Goal: Navigation & Orientation: Find specific page/section

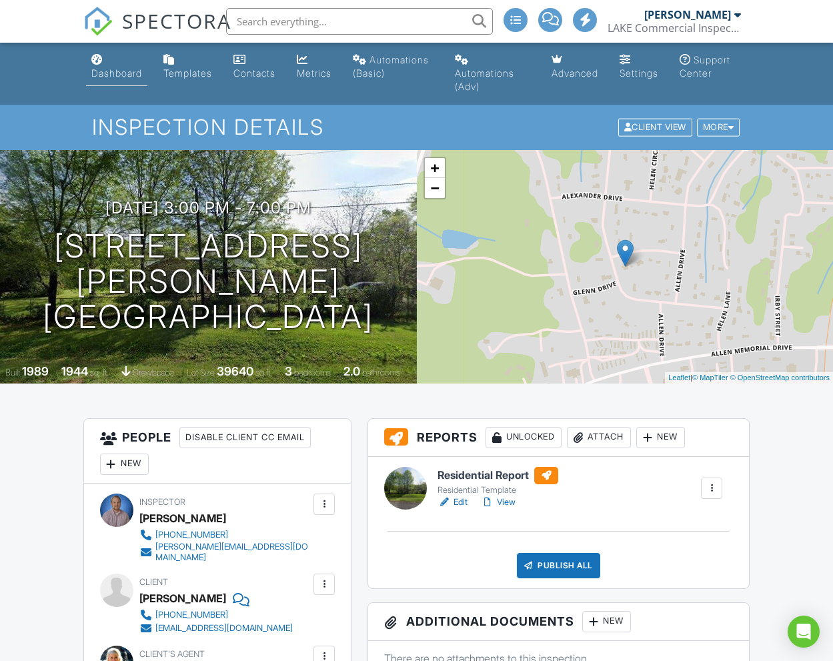
click at [131, 71] on div "Dashboard" at bounding box center [116, 72] width 51 height 11
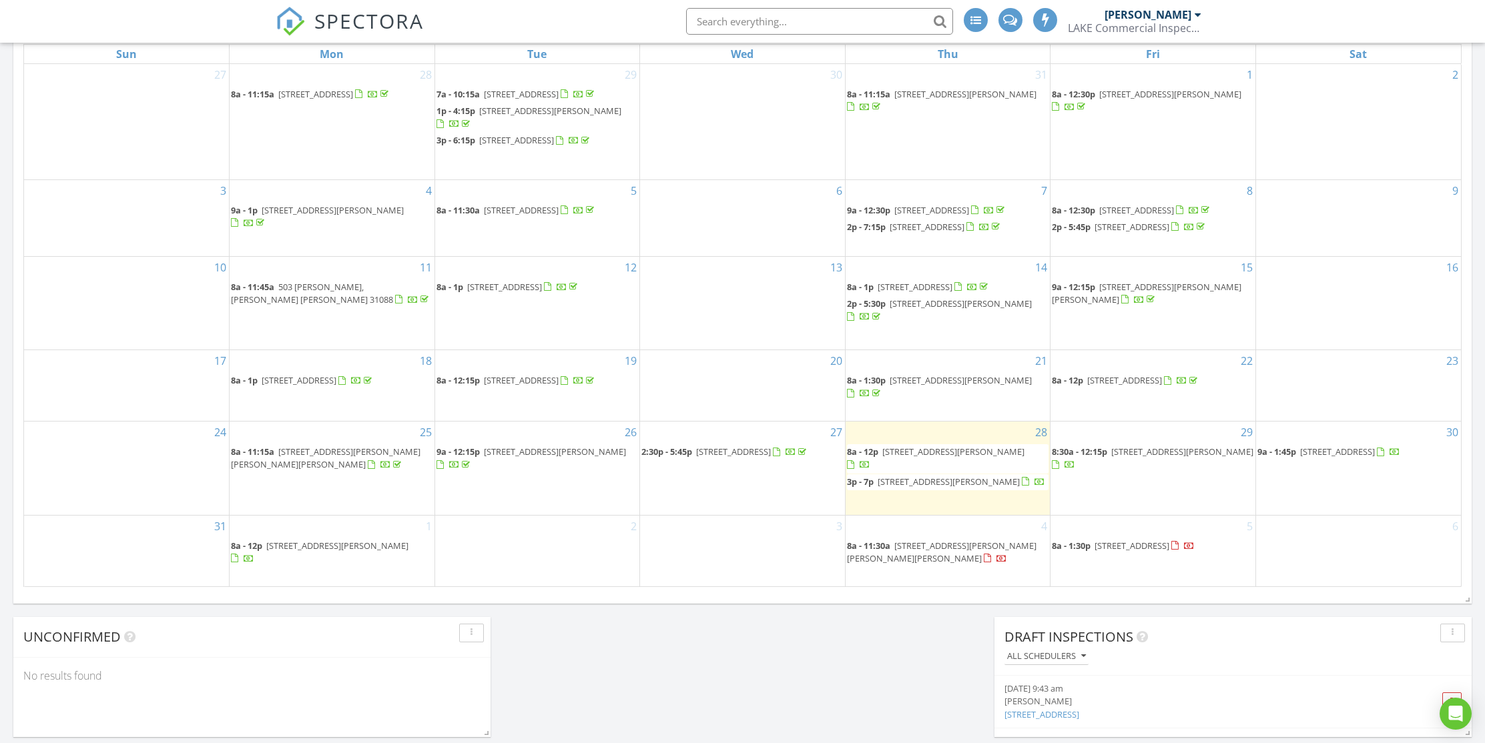
scroll to position [736, 0]
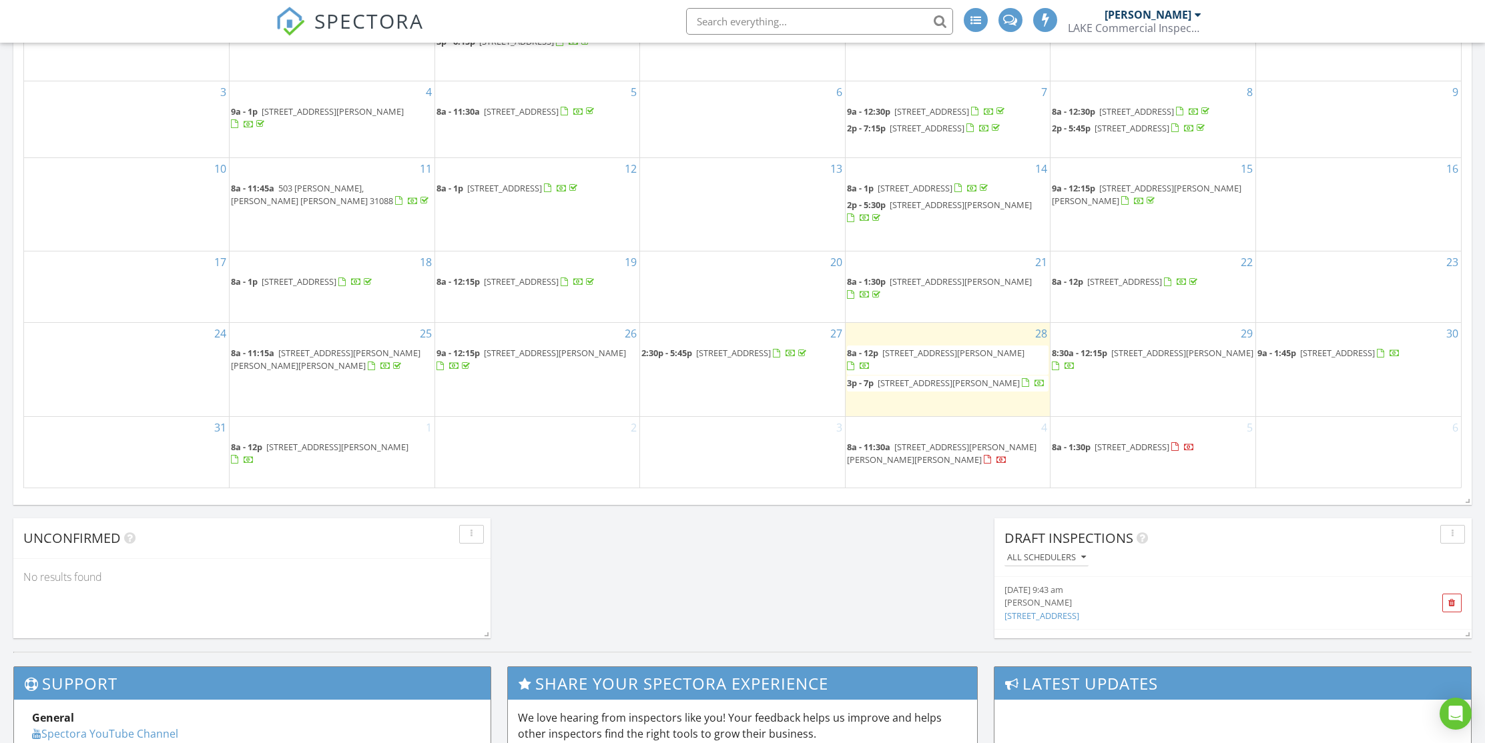
click at [833, 359] on span "331 Doles Blvd, Milledgeville 31061" at bounding box center [953, 353] width 142 height 12
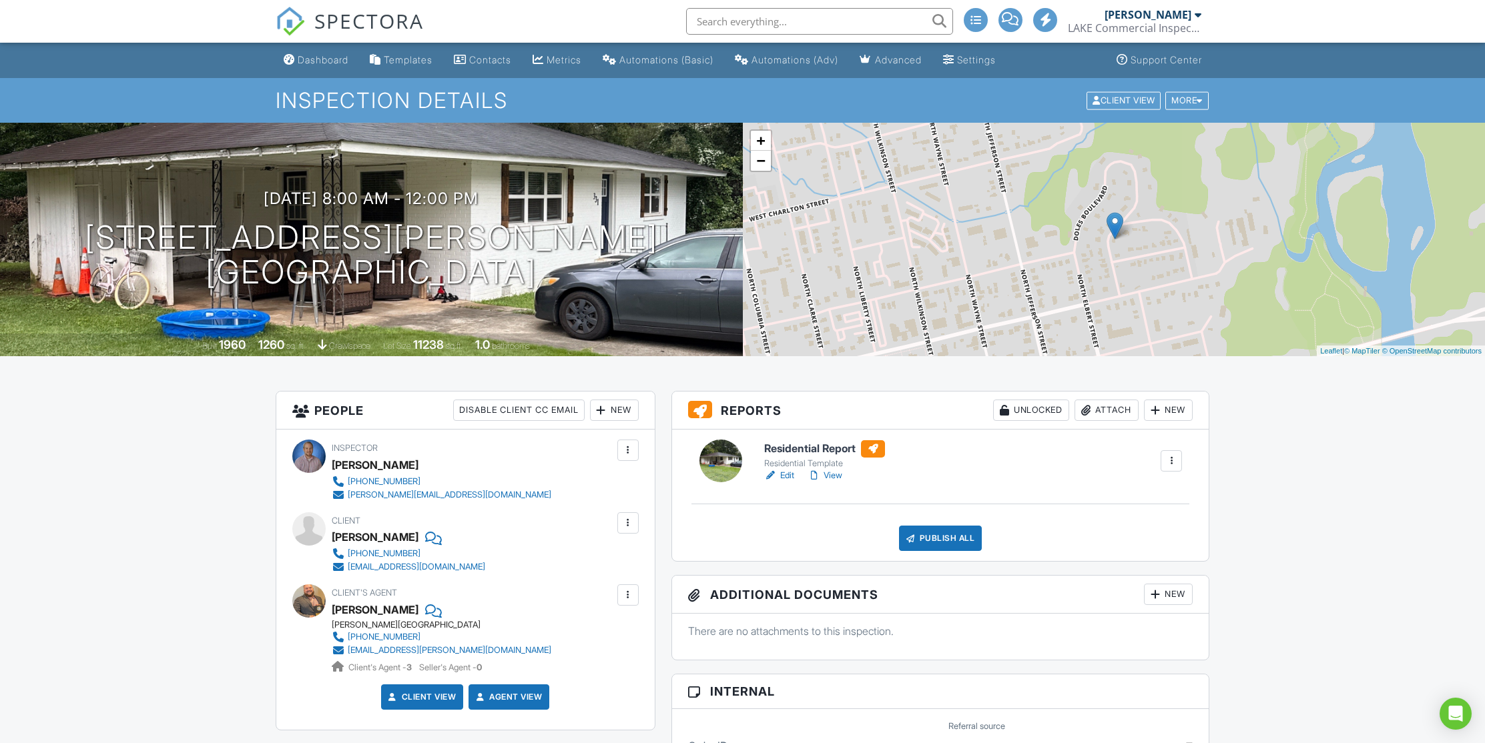
click at [835, 476] on link "View" at bounding box center [824, 475] width 35 height 13
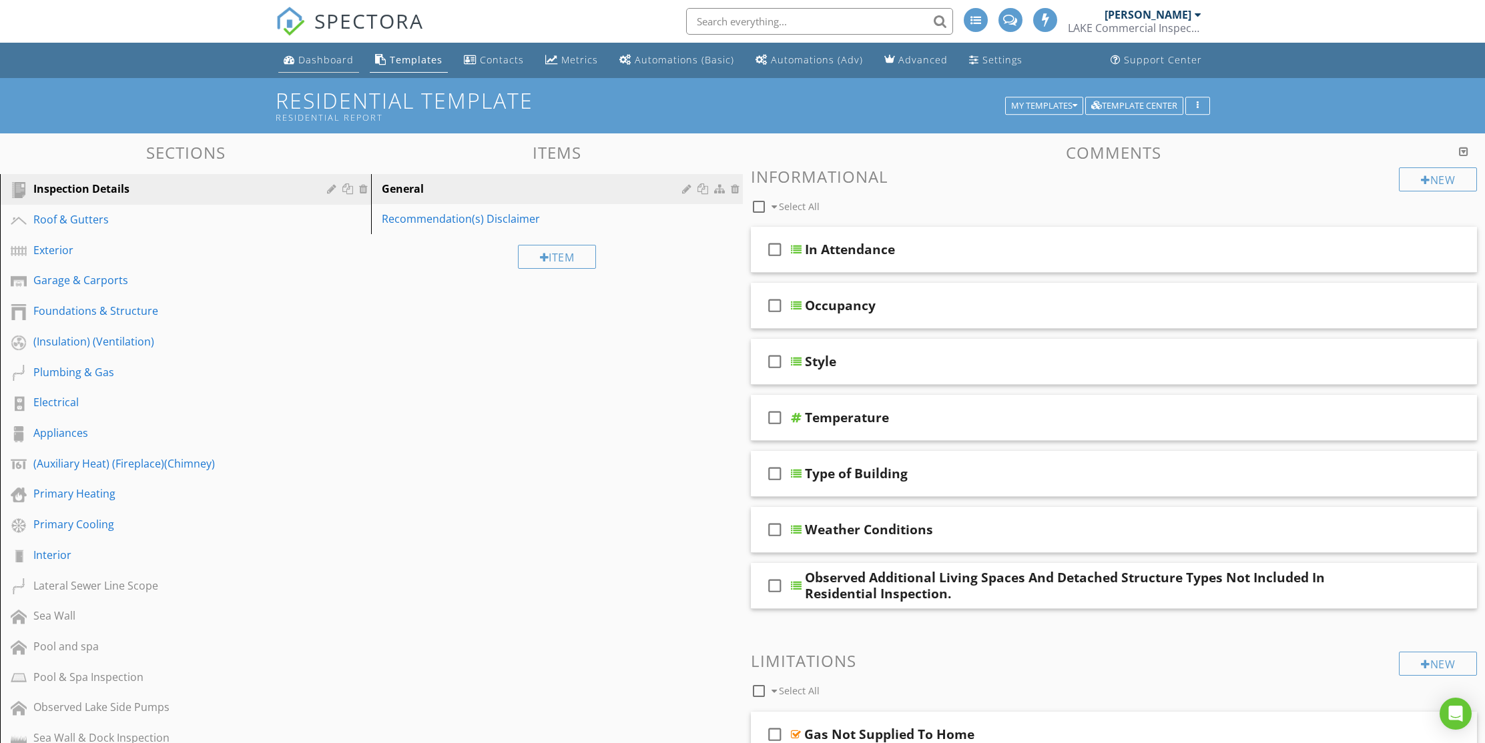
click at [342, 60] on div "Dashboard" at bounding box center [325, 59] width 55 height 13
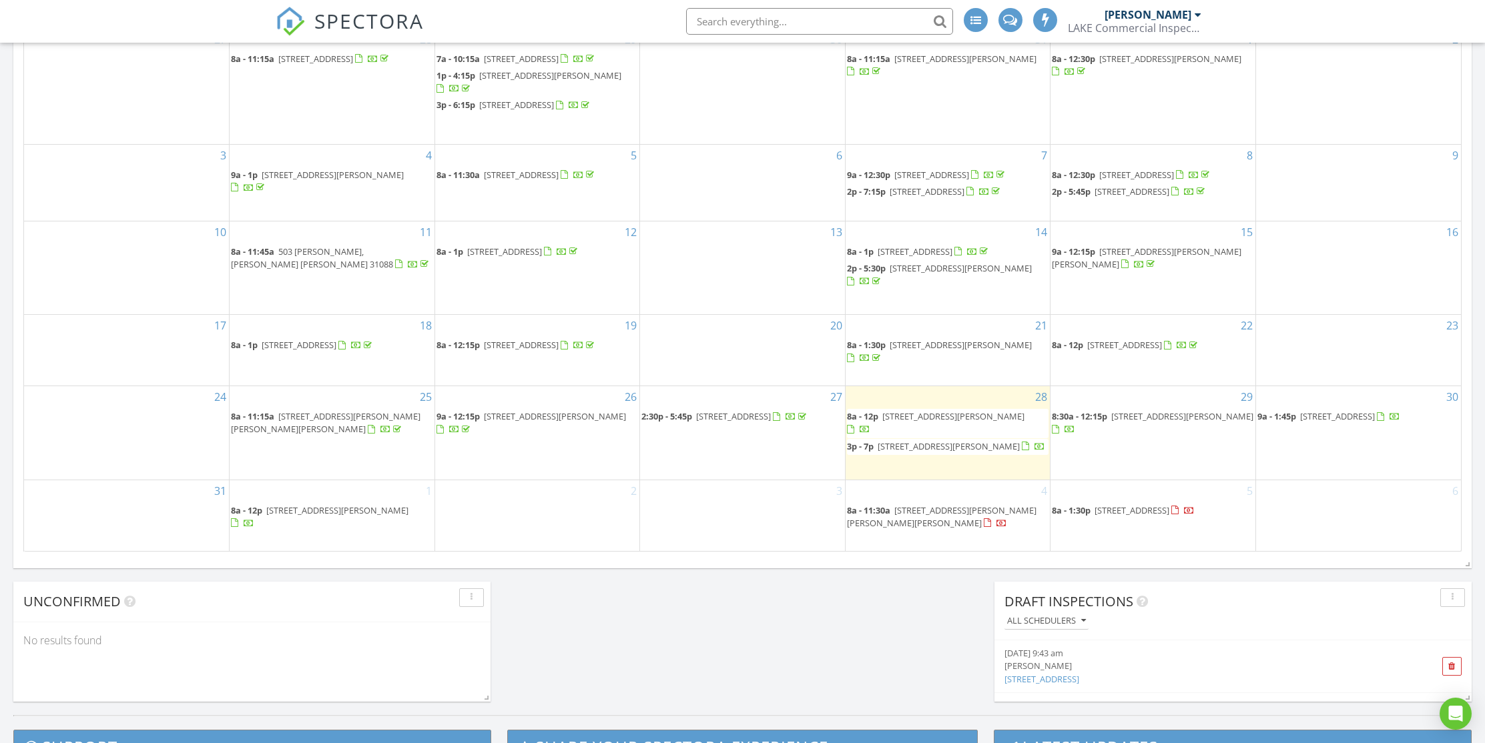
scroll to position [719, 0]
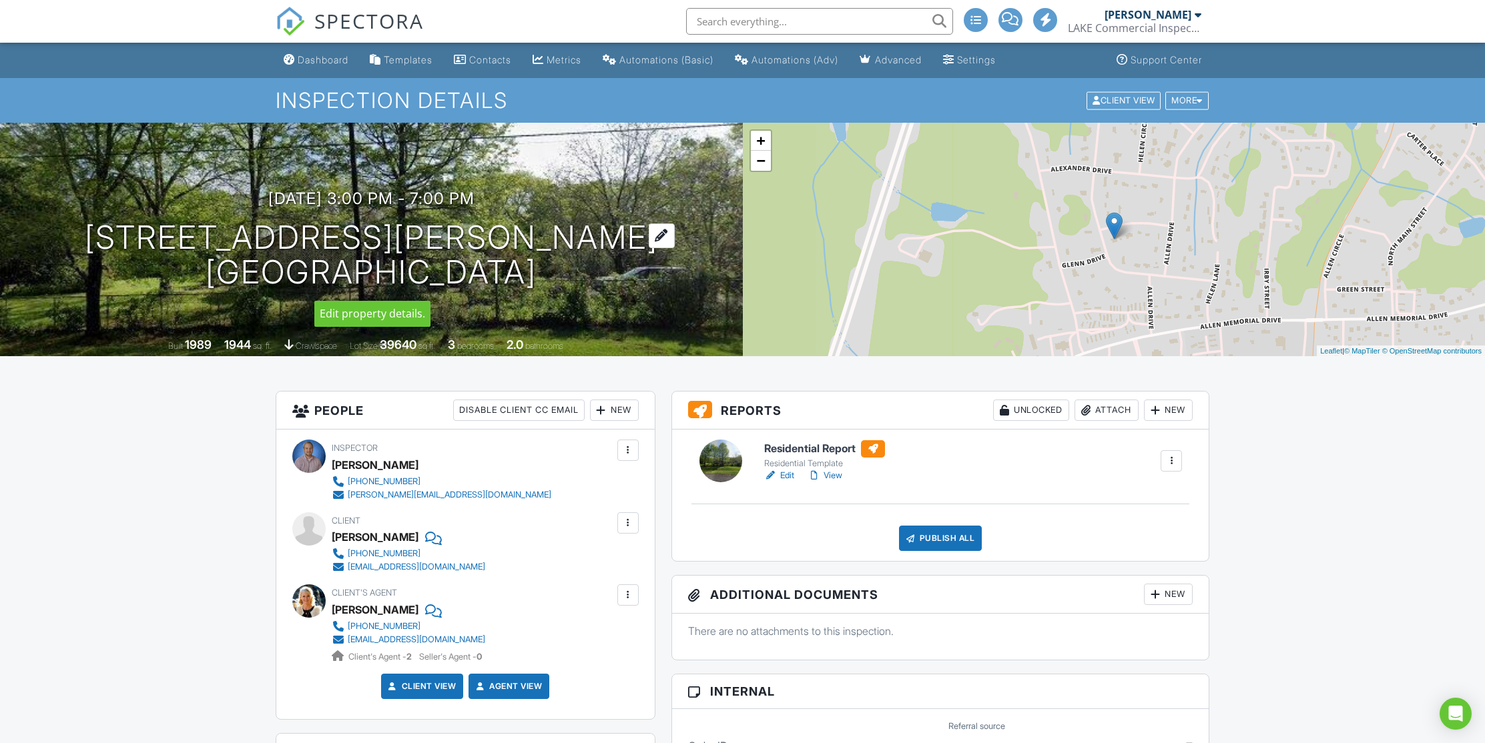
drag, startPoint x: 228, startPoint y: 234, endPoint x: 571, endPoint y: 275, distance: 345.5
click at [571, 275] on h1 "123 Helen Cir SW Milledgeville, GA 31061" at bounding box center [371, 255] width 573 height 71
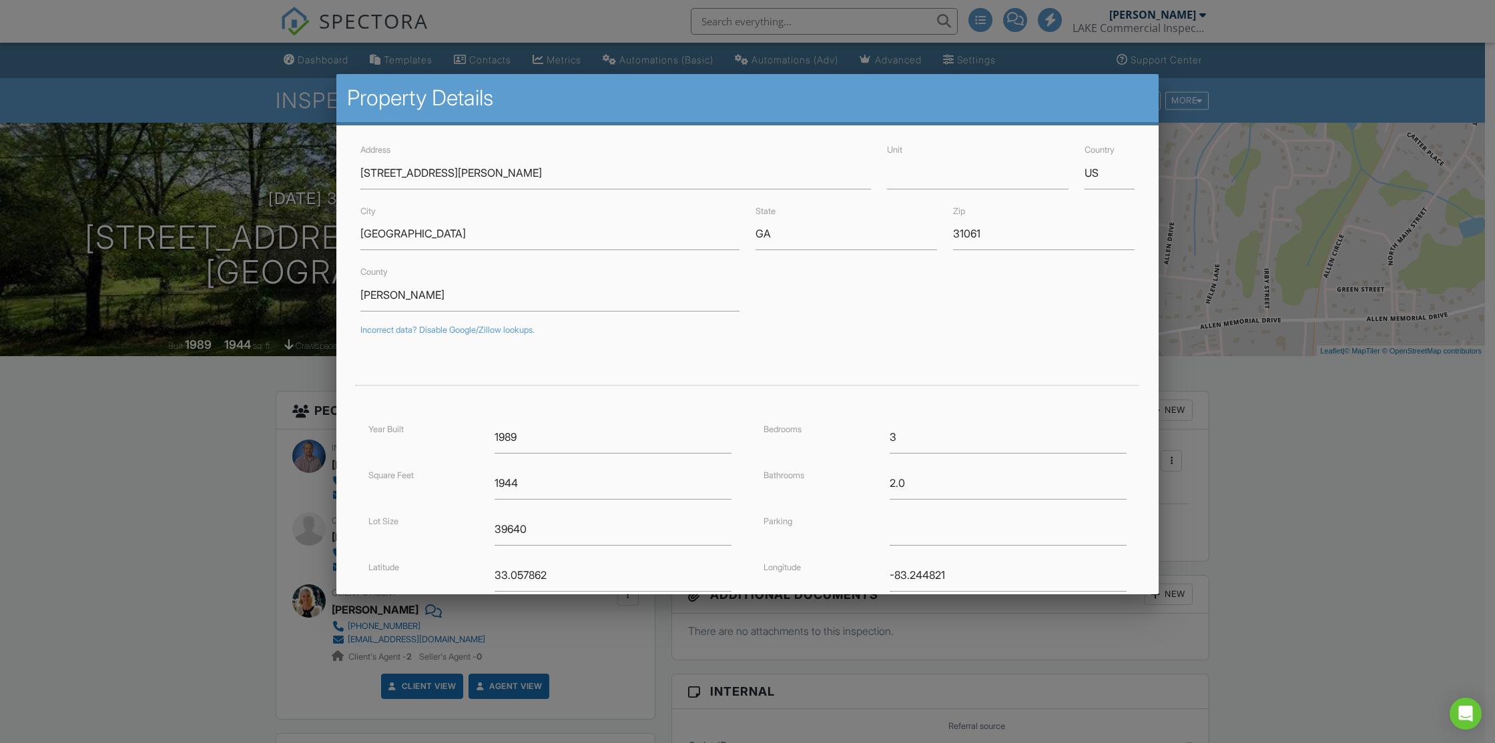
click at [264, 211] on div at bounding box center [747, 398] width 1495 height 930
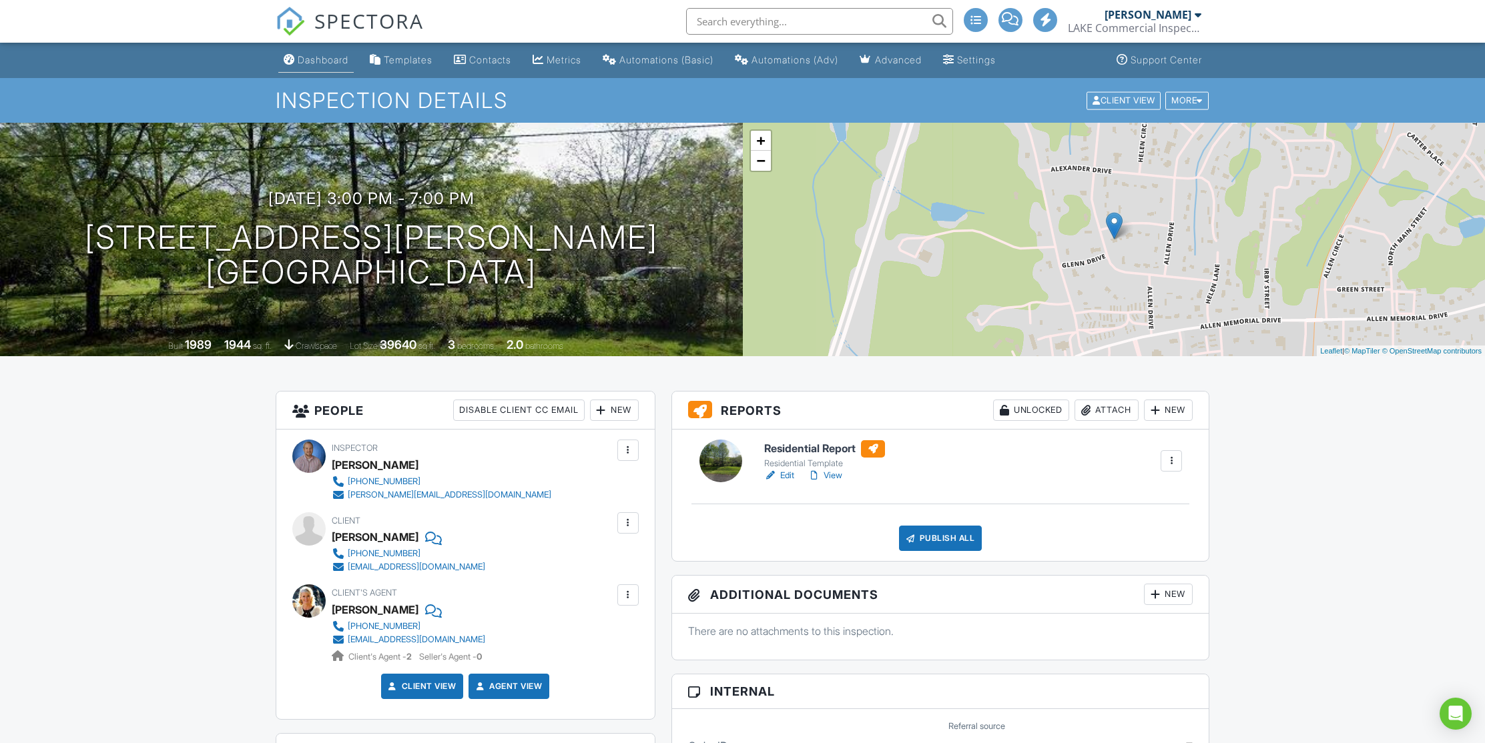
click at [336, 61] on div "Dashboard" at bounding box center [323, 59] width 51 height 11
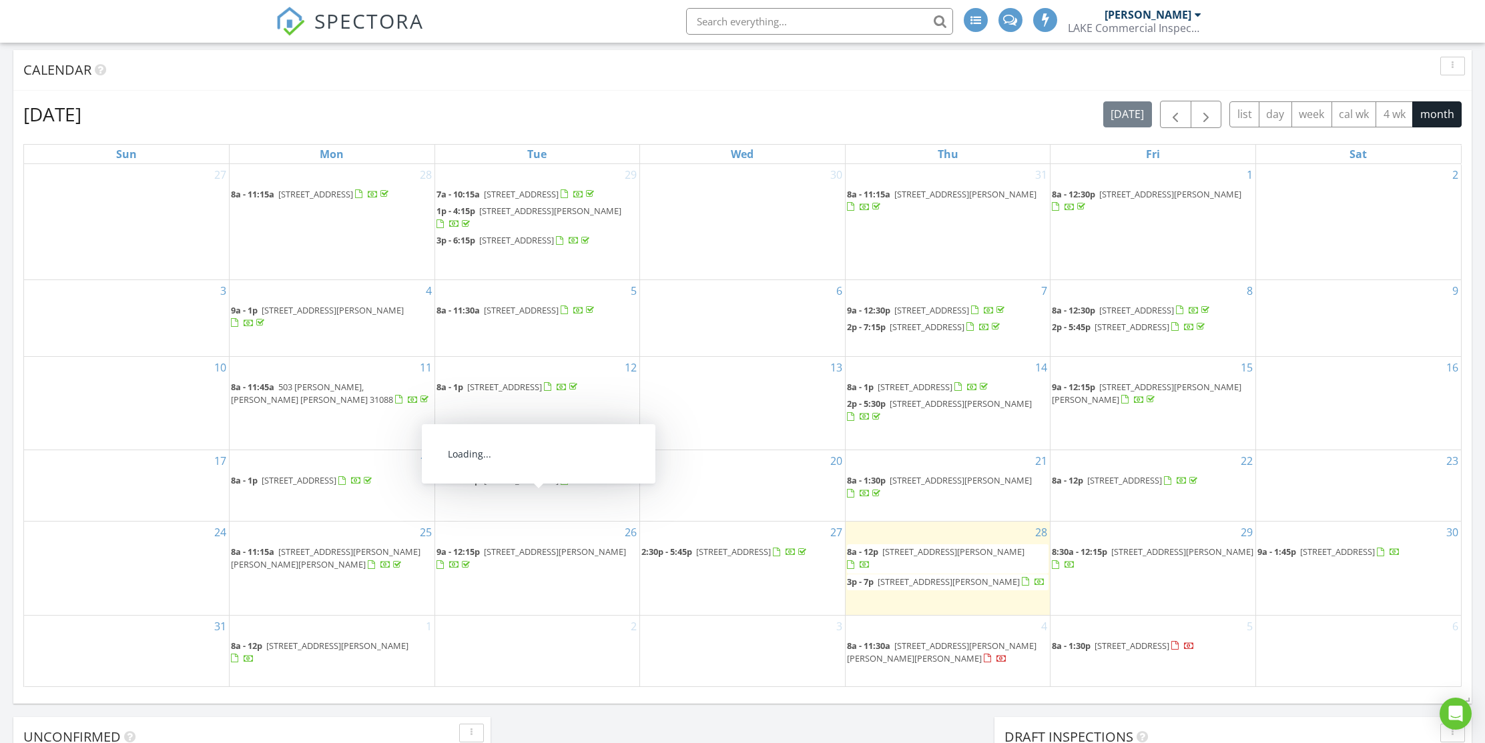
scroll to position [613, 0]
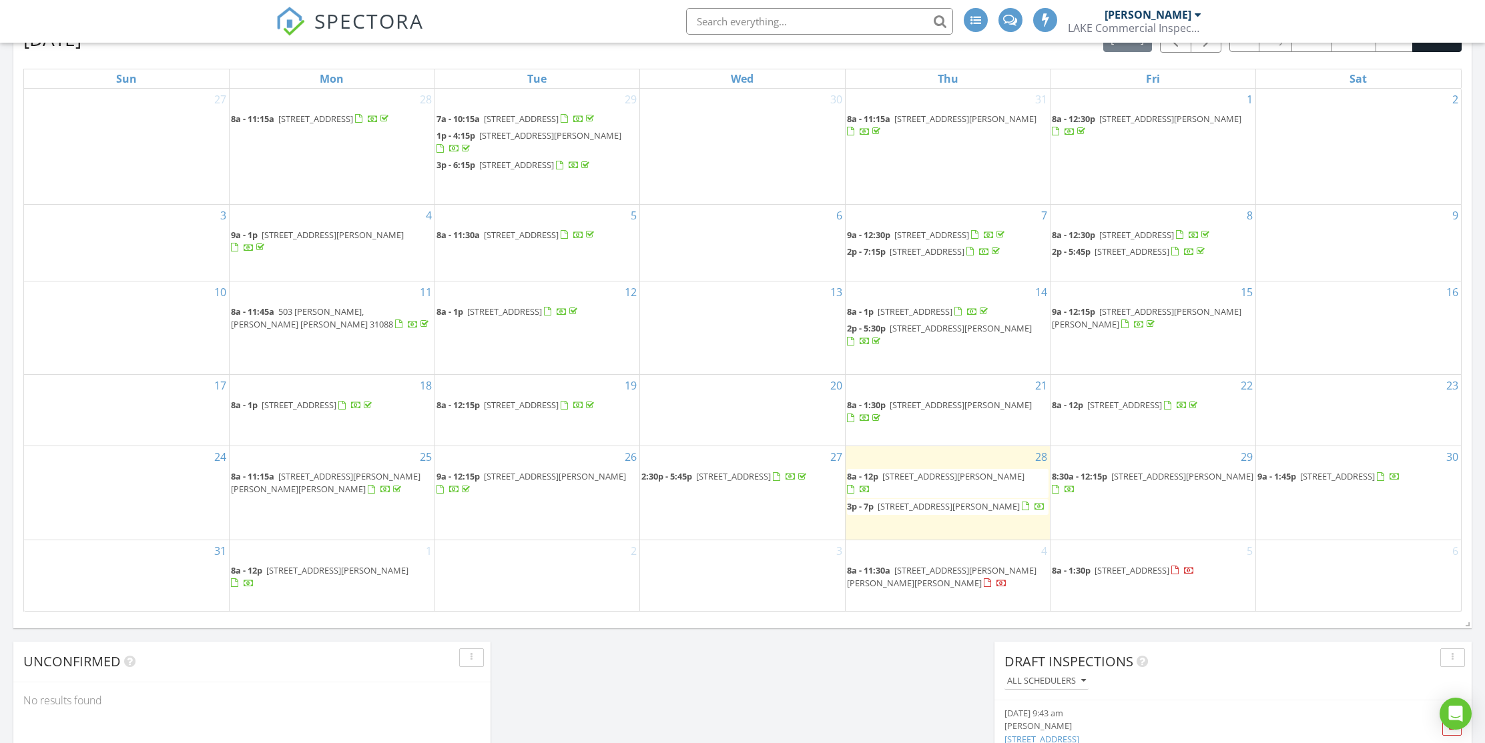
click at [343, 577] on span "[STREET_ADDRESS][PERSON_NAME]" at bounding box center [337, 571] width 142 height 12
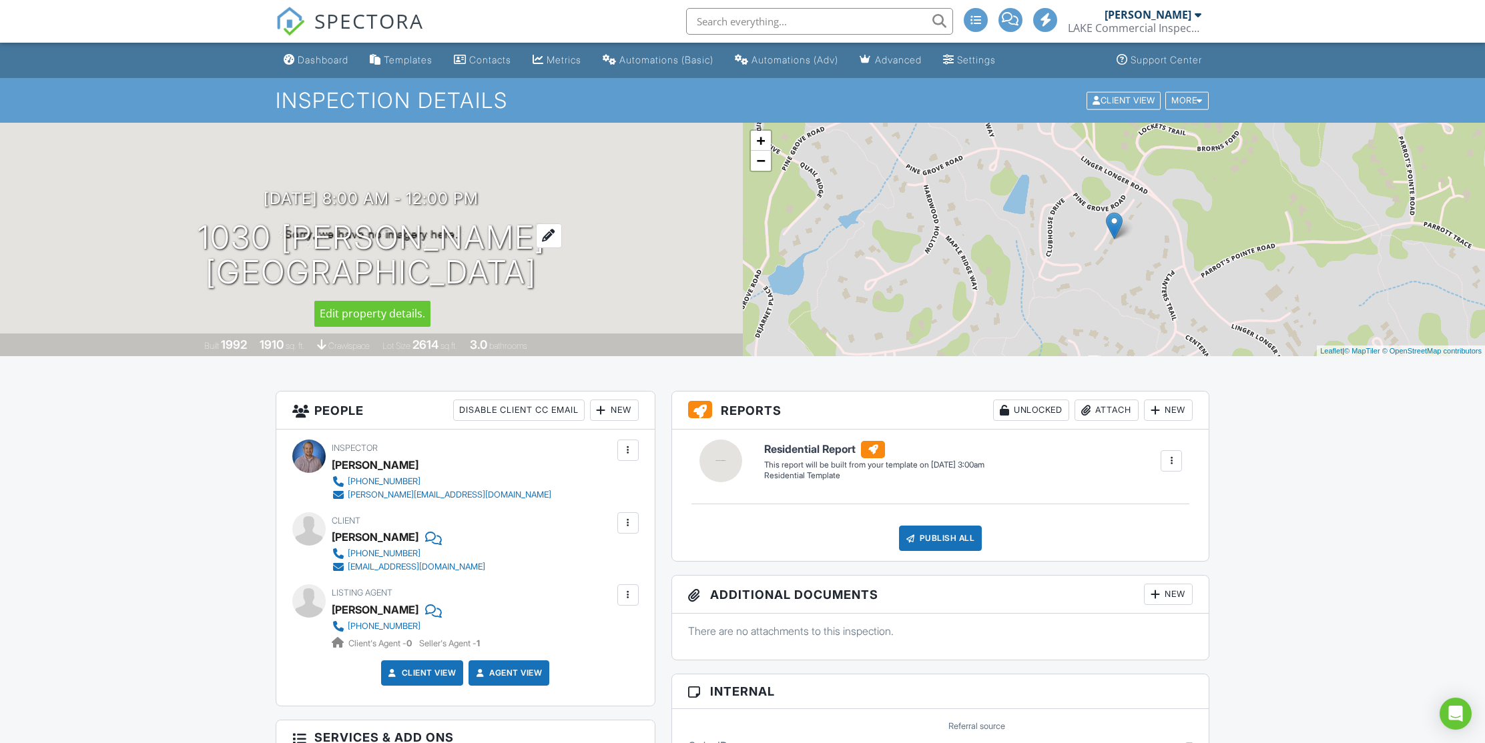
drag, startPoint x: 259, startPoint y: 232, endPoint x: 559, endPoint y: 274, distance: 302.6
click at [545, 274] on h1 "1030 Cupp Ln Greensboro, GA 30642" at bounding box center [372, 255] width 348 height 71
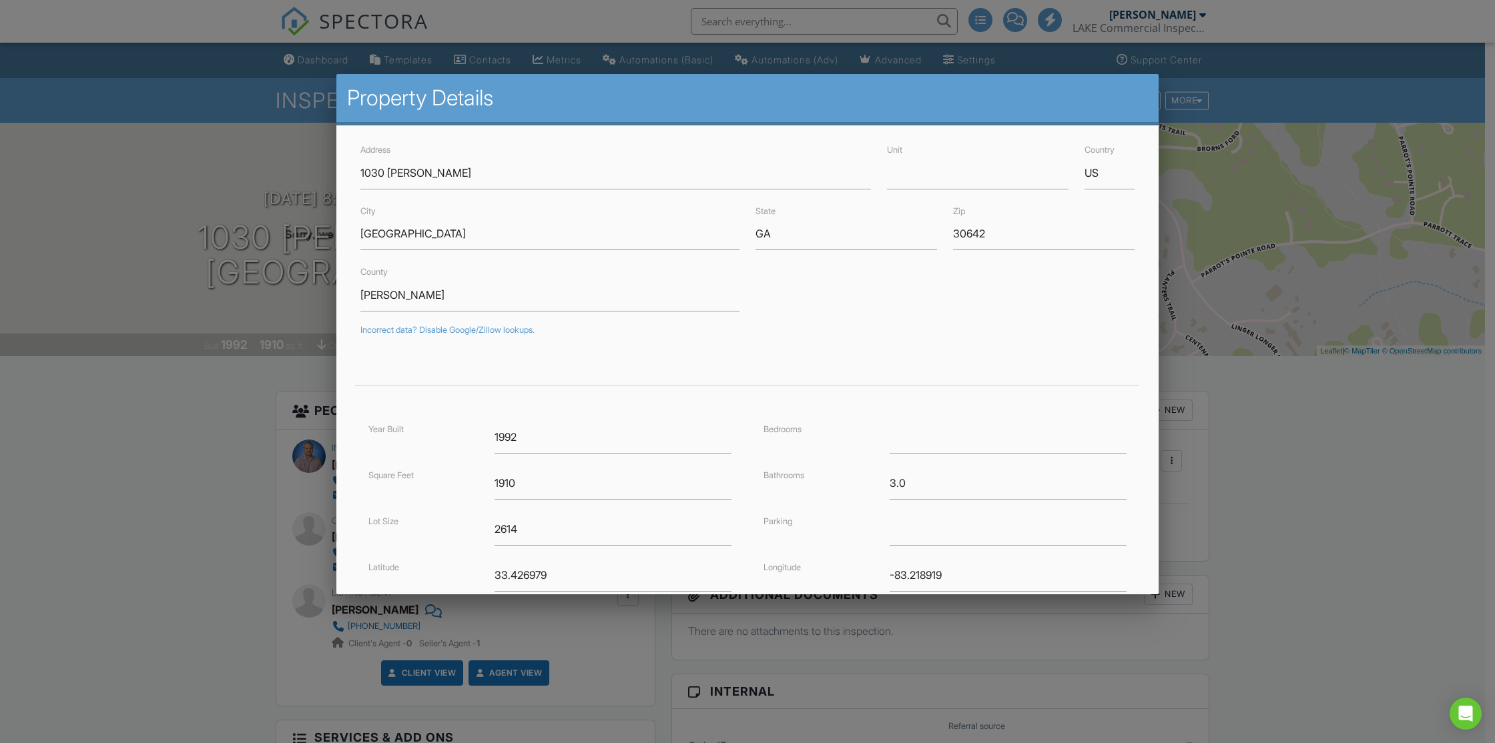
click at [253, 185] on div at bounding box center [747, 398] width 1495 height 930
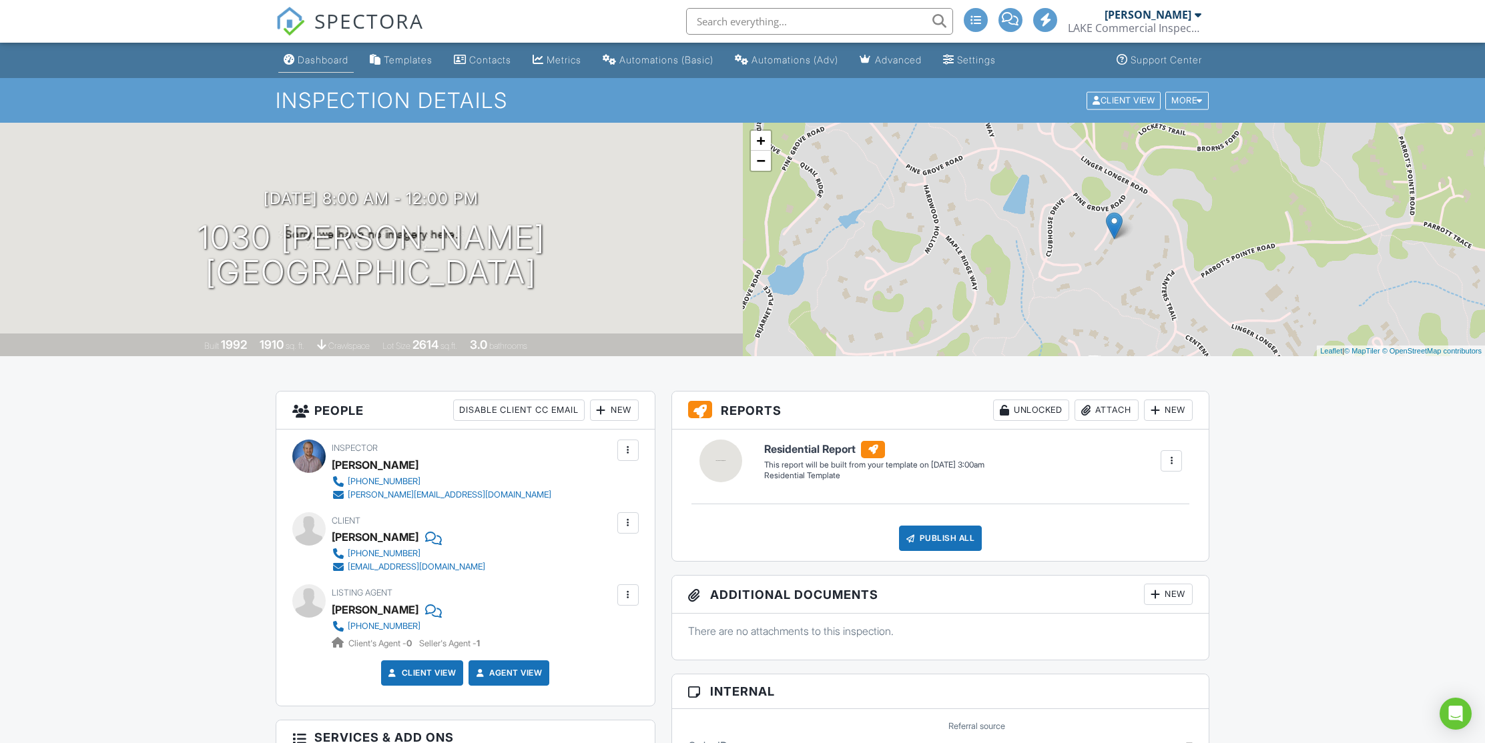
click at [334, 61] on div "Dashboard" at bounding box center [323, 59] width 51 height 11
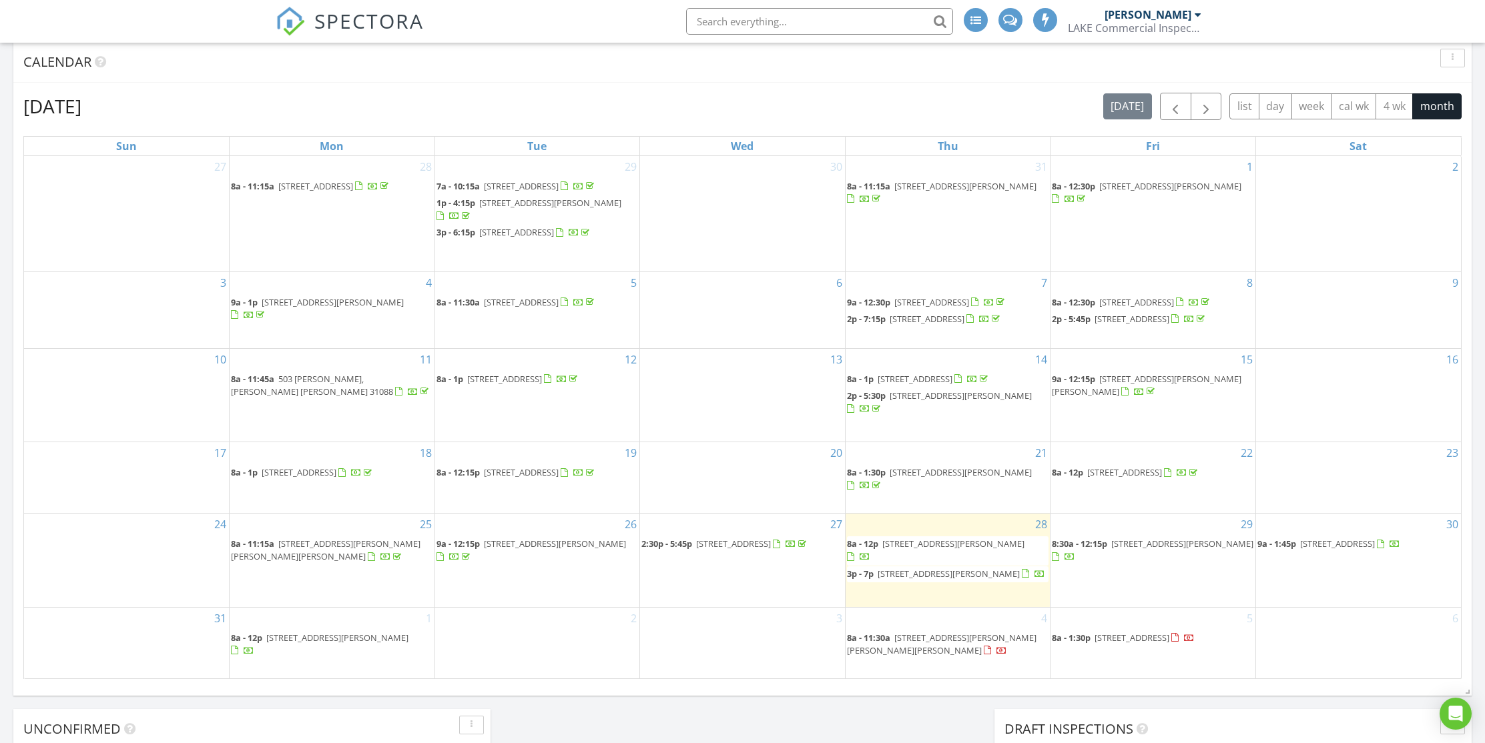
scroll to position [611, 0]
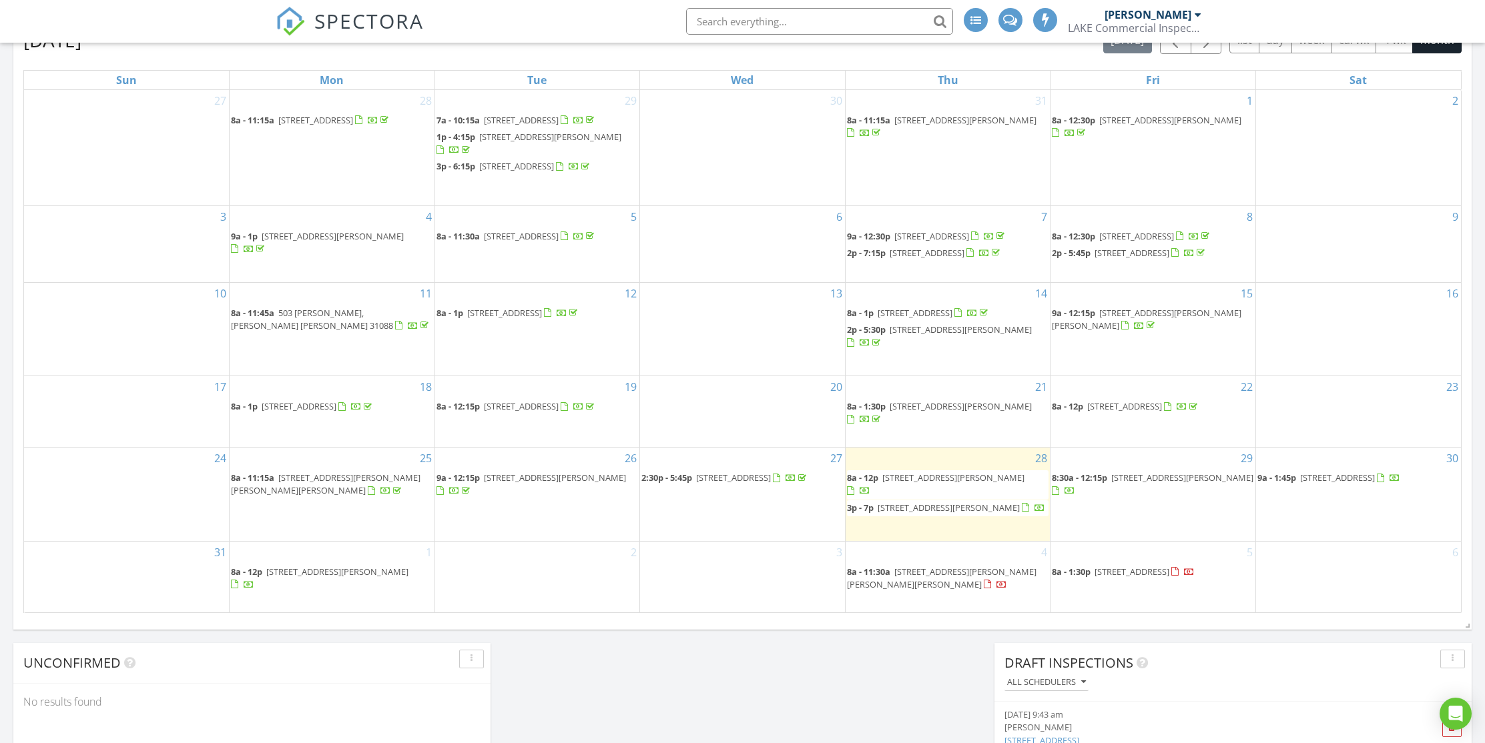
click at [1345, 484] on span "210 W Lakeview Dr, Milledgeville 31061" at bounding box center [1337, 478] width 75 height 12
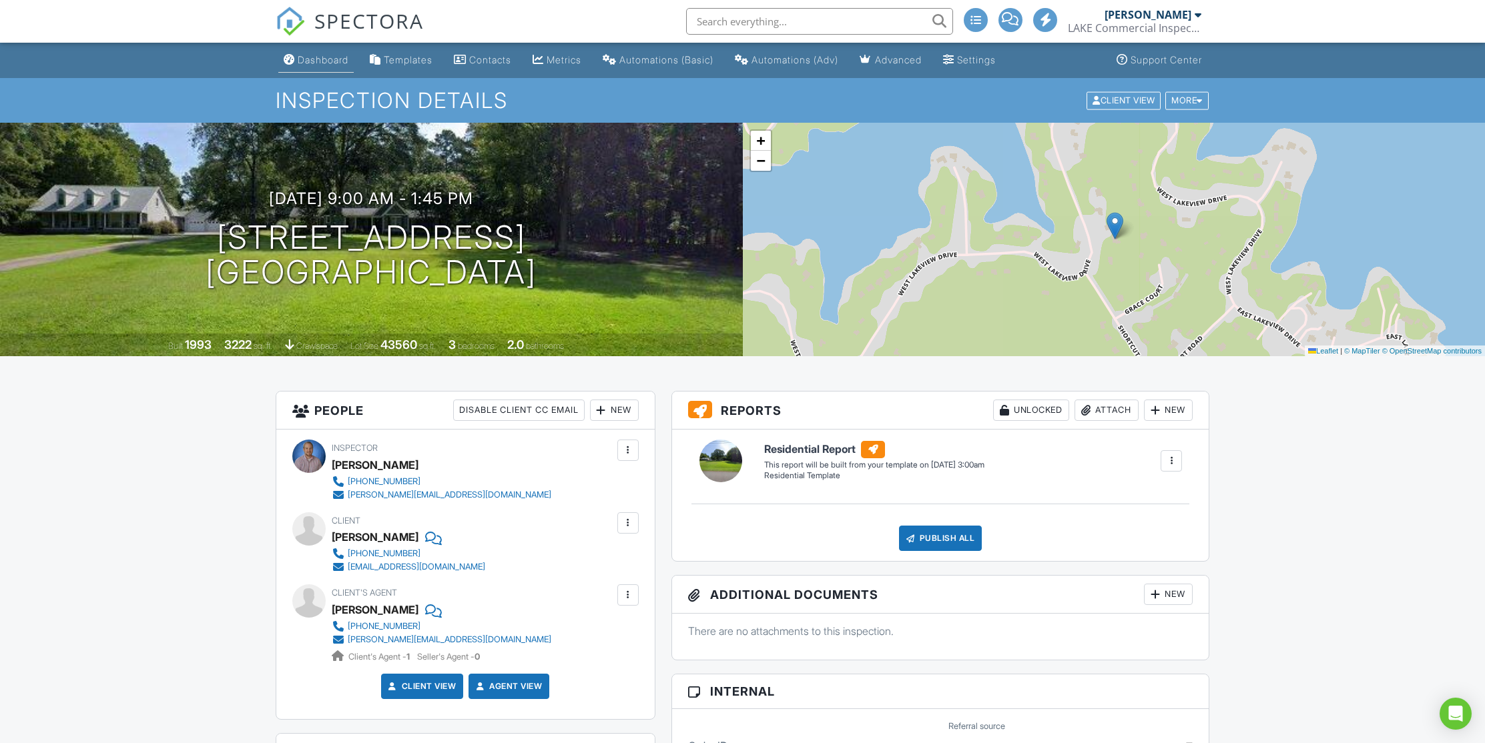
click at [330, 60] on div "Dashboard" at bounding box center [323, 59] width 51 height 11
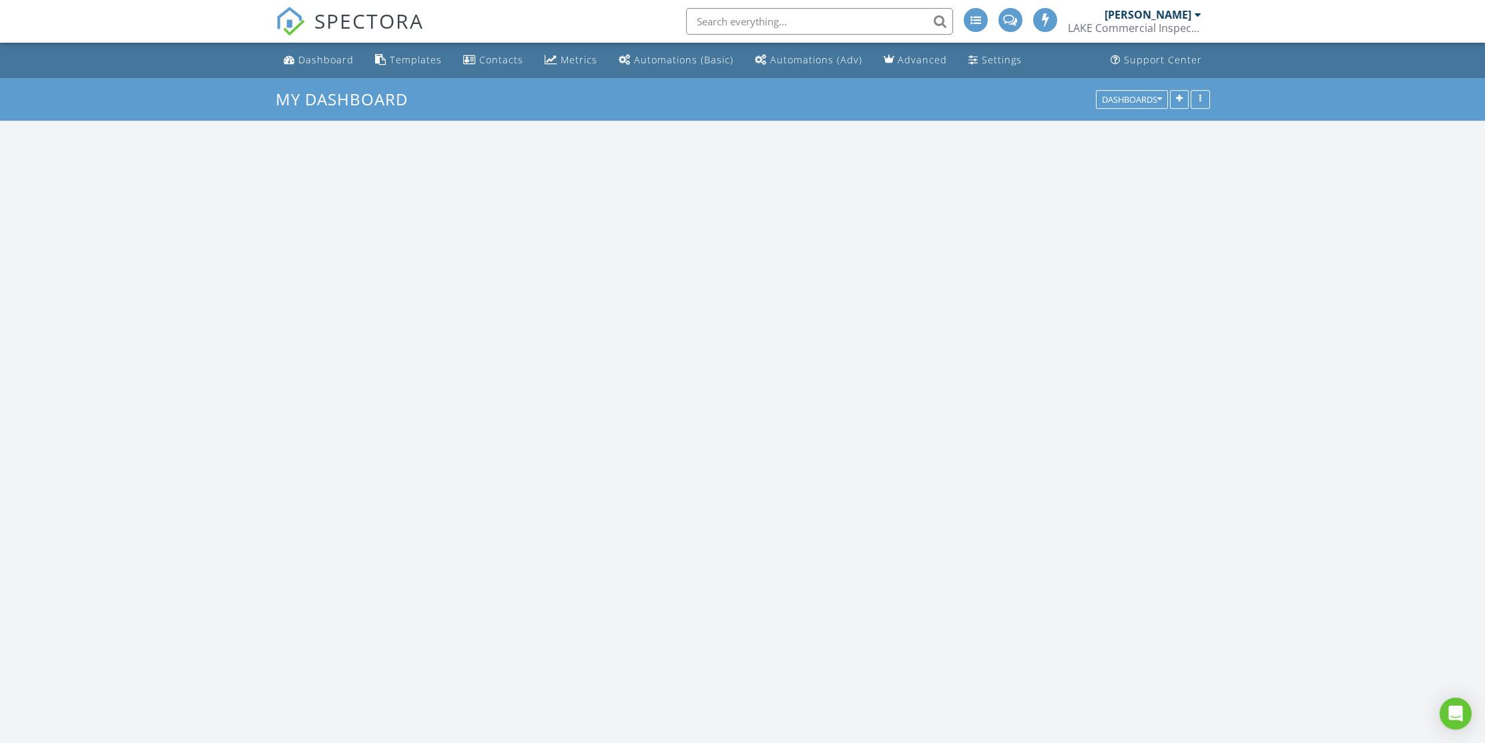
scroll to position [1235, 1505]
